Goal: Information Seeking & Learning: Learn about a topic

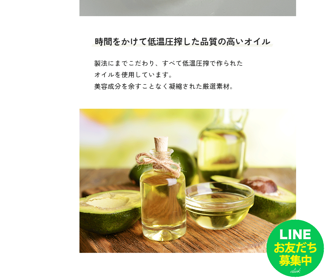
scroll to position [1642, 0]
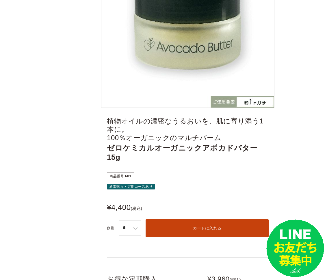
scroll to position [175, 0]
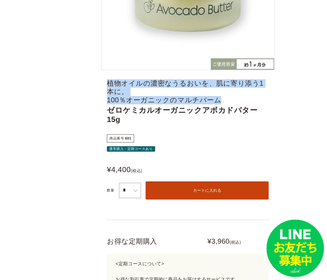
drag, startPoint x: 107, startPoint y: 82, endPoint x: 221, endPoint y: 93, distance: 113.7
click at [221, 93] on span "植物オイルの濃密なうるおいを、肌に寄り添う1本に。 100％オーガニックのマルチバーム" at bounding box center [188, 91] width 162 height 25
copy span "植物オイルの濃密なうるおいを、肌に寄り添う1本に。 100％オーガニックのマルチバーム"
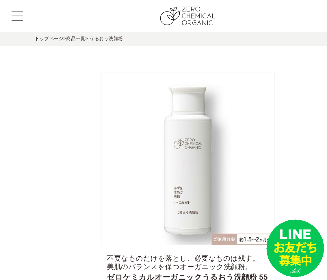
scroll to position [73, 0]
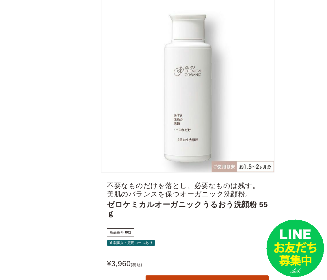
click at [111, 204] on span "ゼロケミカルオーガニックうるおう洗顔粉 55ｇ" at bounding box center [188, 209] width 162 height 18
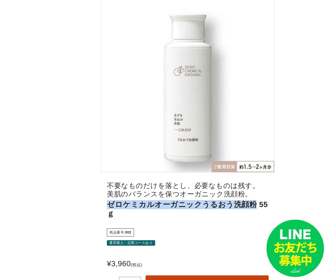
drag, startPoint x: 109, startPoint y: 204, endPoint x: 242, endPoint y: 202, distance: 133.4
click at [242, 202] on span "ゼロケミカルオーガニックうるおう洗顔粉 55ｇ" at bounding box center [188, 209] width 162 height 18
copy span "ゼロケミカルオーガニックうるおう洗顔粉"
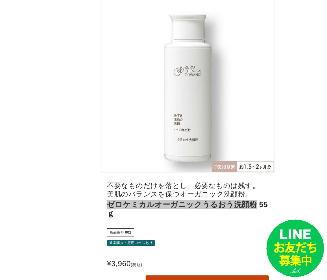
click at [119, 207] on span "ゼロケミカルオーガニックうるおう洗顔粉 55ｇ" at bounding box center [188, 209] width 162 height 18
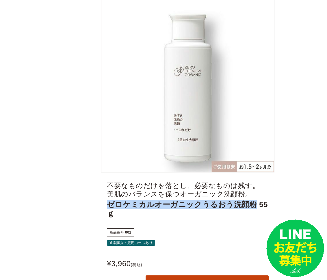
copy span "ゼロケミカルオーガニックうるおう洗顔粉"
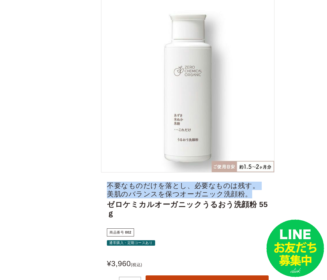
drag, startPoint x: 109, startPoint y: 185, endPoint x: 237, endPoint y: 196, distance: 128.4
click at [237, 196] on span "不要なものだけを落とし、必要なものは残す。 美肌のバランスを保つオーガニック洗顔粉。" at bounding box center [188, 190] width 162 height 17
copy span "不要なものだけを落とし、必要なものは残す。 美肌のバランスを保つオーガニック洗顔粉。"
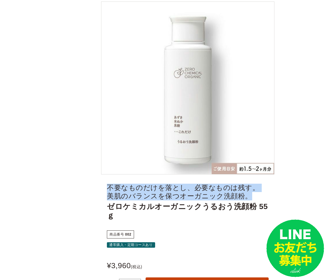
scroll to position [71, 0]
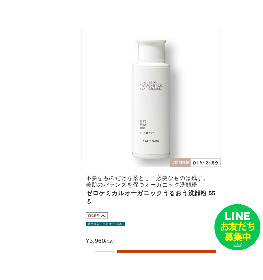
scroll to position [72, 0]
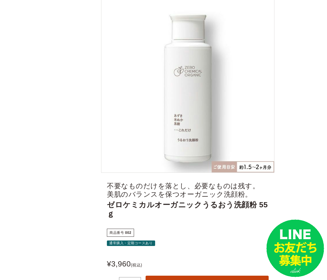
drag, startPoint x: 326, startPoint y: 91, endPoint x: 306, endPoint y: 87, distance: 20.3
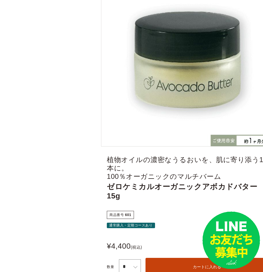
scroll to position [109, 0]
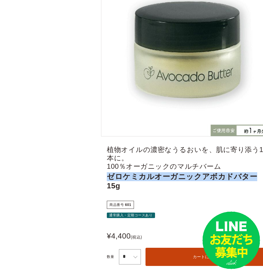
drag, startPoint x: 109, startPoint y: 167, endPoint x: 243, endPoint y: 169, distance: 133.5
click at [243, 172] on span "ゼロケミカルオーガニックアボカドバター 15g" at bounding box center [188, 181] width 162 height 18
copy span "ゼロケミカルオーガニックアボカドバター"
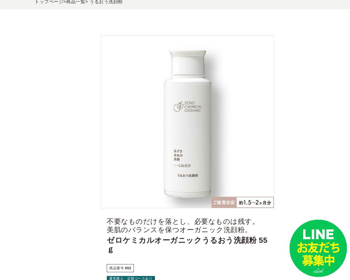
scroll to position [84, 0]
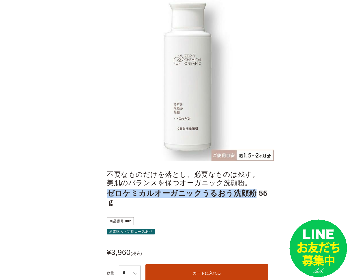
drag, startPoint x: 109, startPoint y: 193, endPoint x: 244, endPoint y: 193, distance: 134.6
click at [244, 193] on span "ゼロケミカルオーガニックうるおう洗顔粉 55ｇ" at bounding box center [188, 198] width 162 height 18
copy span "ゼロケミカルオーガニックうるおう洗顔粉"
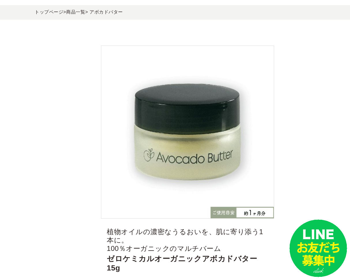
scroll to position [35, 0]
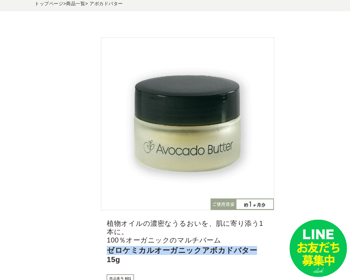
drag, startPoint x: 108, startPoint y: 239, endPoint x: 243, endPoint y: 243, distance: 135.5
click at [244, 246] on span "ゼロケミカルオーガニックアボカドバター 15g" at bounding box center [188, 255] width 162 height 18
copy span "ゼロケミカルオーガニックアボカドバター"
